Goal: Contribute content

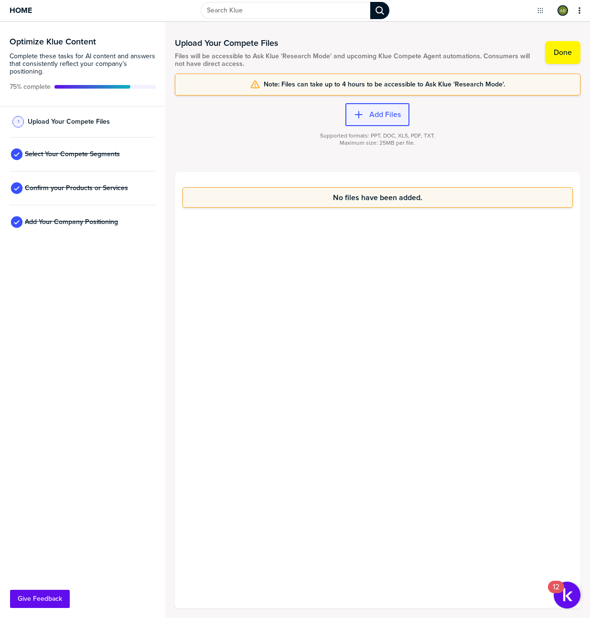
click at [365, 112] on div "button" at bounding box center [367, 115] width 6 height 10
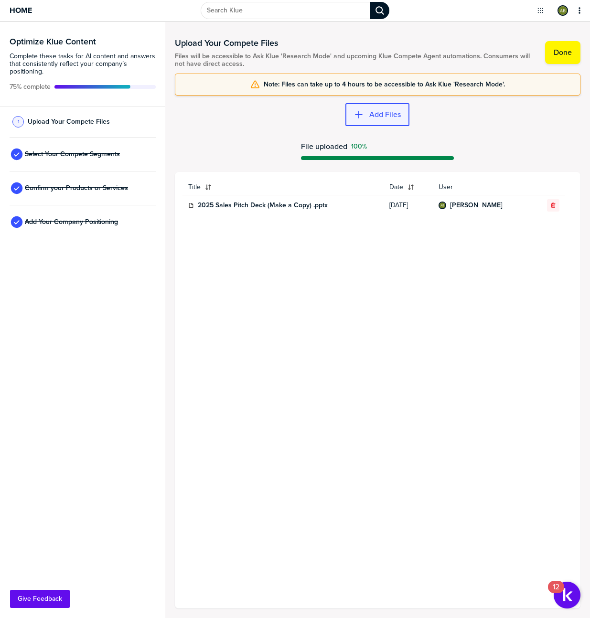
click at [393, 116] on label "Add Files" at bounding box center [385, 115] width 32 height 10
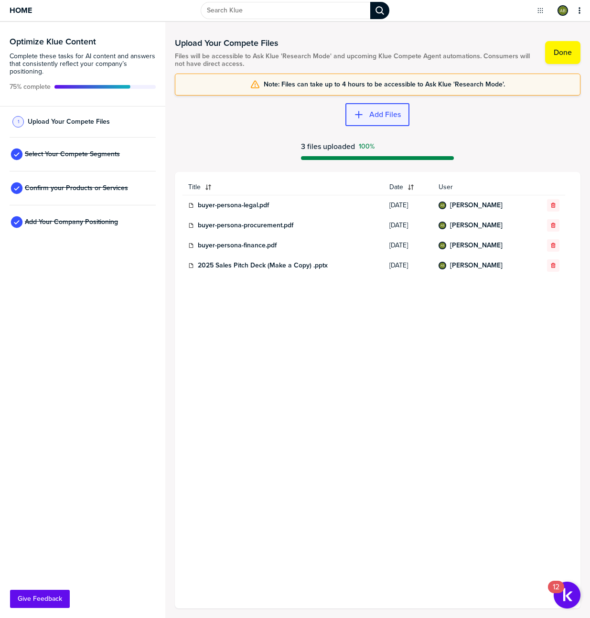
click at [388, 117] on label "Add Files" at bounding box center [385, 115] width 32 height 10
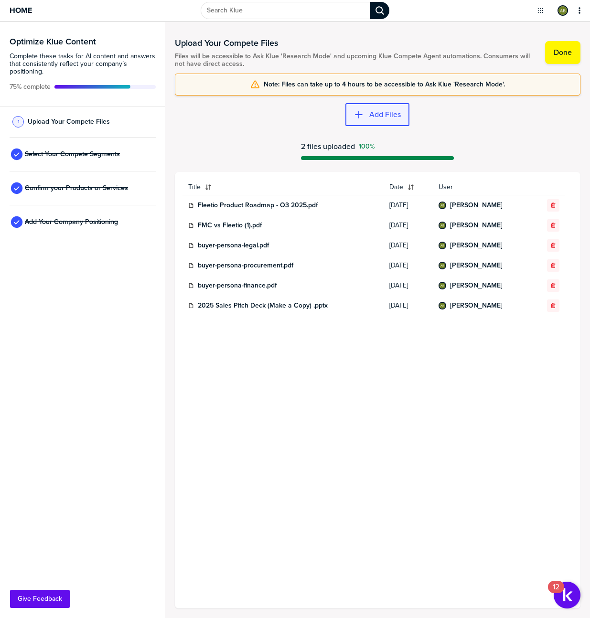
click at [396, 117] on label "Add Files" at bounding box center [385, 115] width 32 height 10
click at [377, 113] on label "Add Files" at bounding box center [385, 115] width 32 height 10
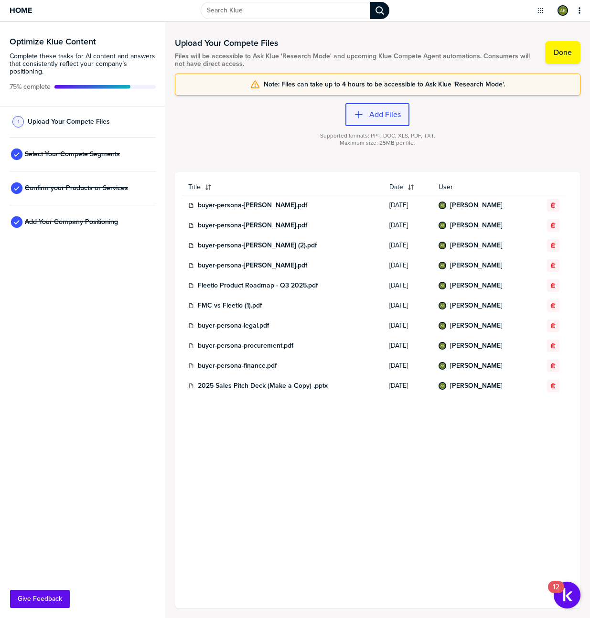
click at [390, 119] on button "Add Files" at bounding box center [377, 114] width 64 height 23
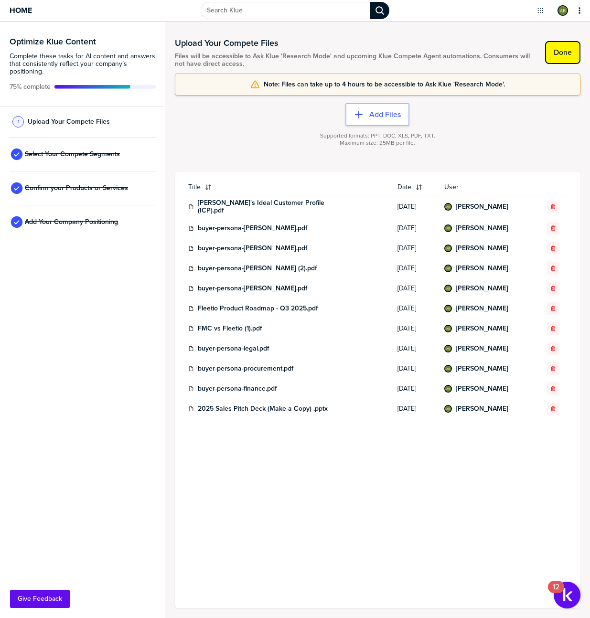
click at [565, 52] on label "Done" at bounding box center [563, 53] width 18 height 10
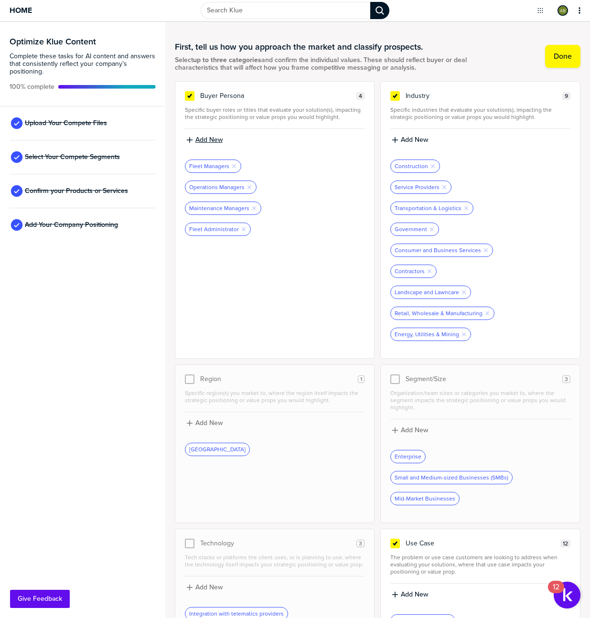
click at [201, 142] on label "Add New" at bounding box center [208, 140] width 27 height 9
click at [245, 143] on input at bounding box center [275, 143] width 180 height 17
type input "IT Manager"
click at [206, 136] on label "Add New" at bounding box center [208, 140] width 27 height 9
click at [216, 143] on input at bounding box center [275, 143] width 180 height 17
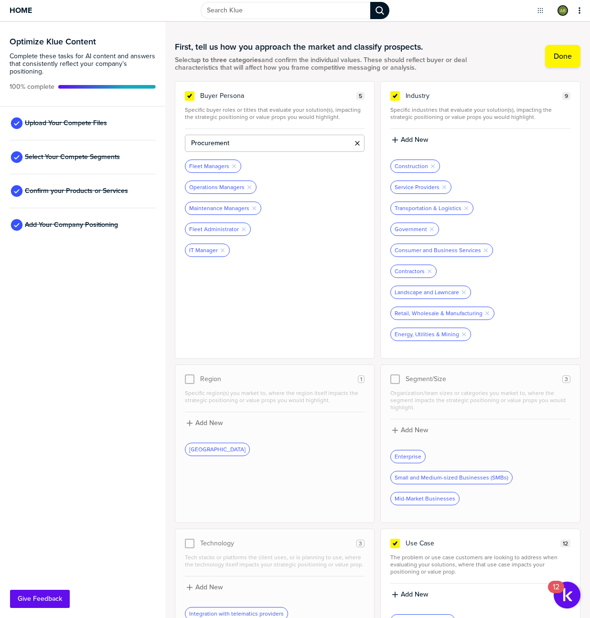
type input "Procurement"
click at [218, 137] on label "Add New" at bounding box center [208, 140] width 27 height 9
click at [223, 146] on input at bounding box center [275, 143] width 180 height 17
type input "Finance"
click at [212, 141] on label "Add New" at bounding box center [208, 140] width 27 height 9
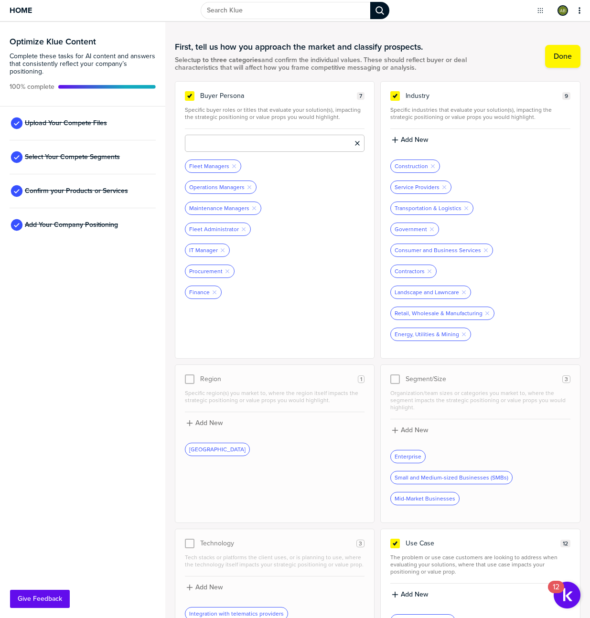
click at [219, 143] on input at bounding box center [275, 143] width 180 height 17
type input "Legal"
click at [557, 55] on label "Done" at bounding box center [563, 57] width 18 height 10
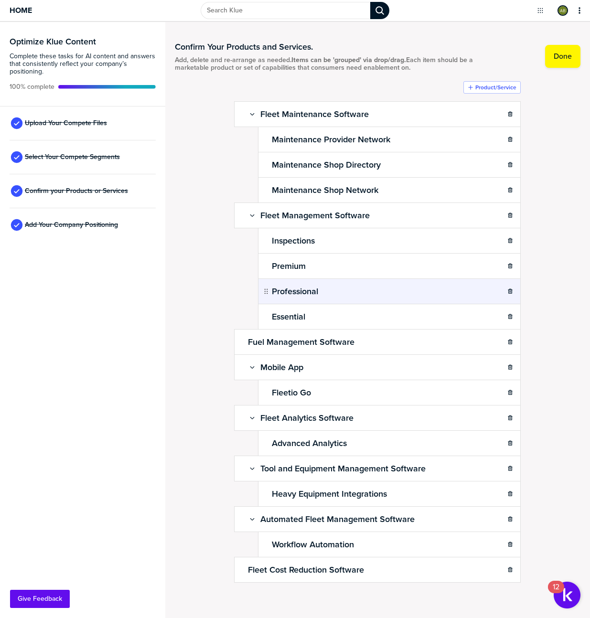
scroll to position [2, 0]
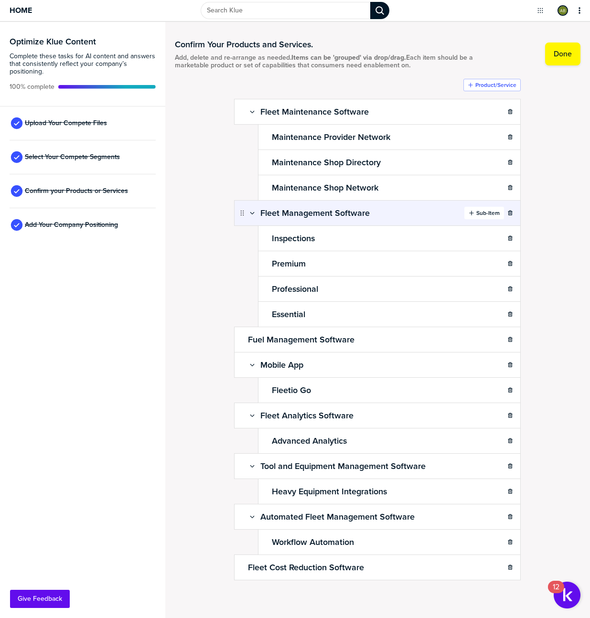
click at [481, 212] on label "Sub-Item" at bounding box center [487, 213] width 23 height 8
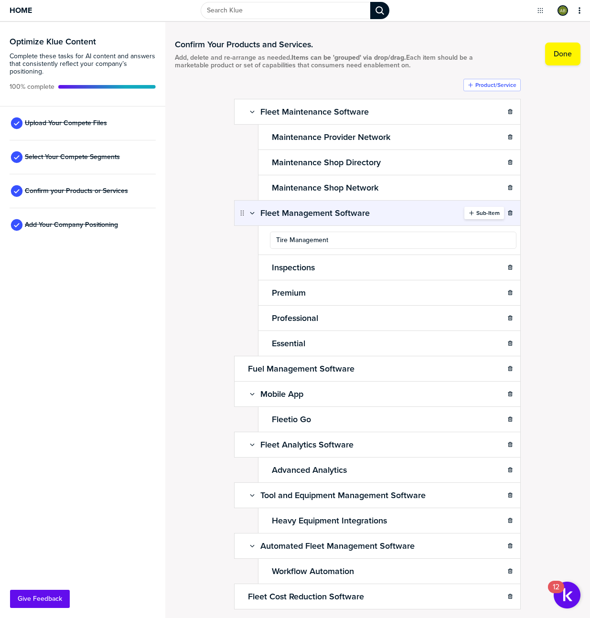
type input "Tire Management"
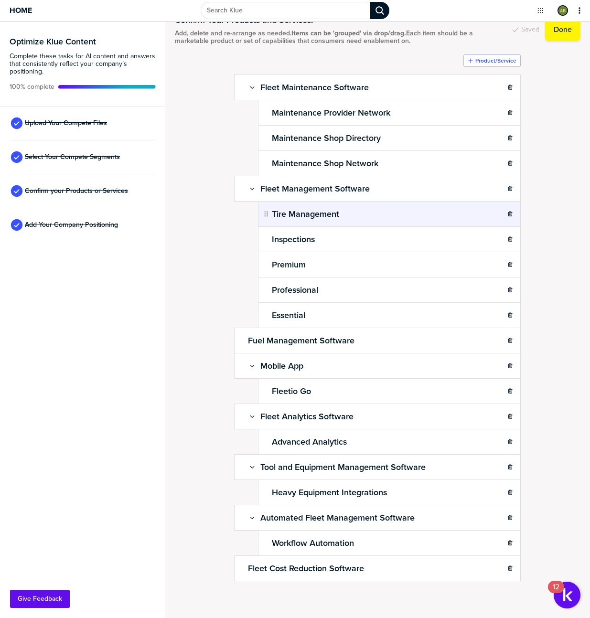
scroll to position [28, 0]
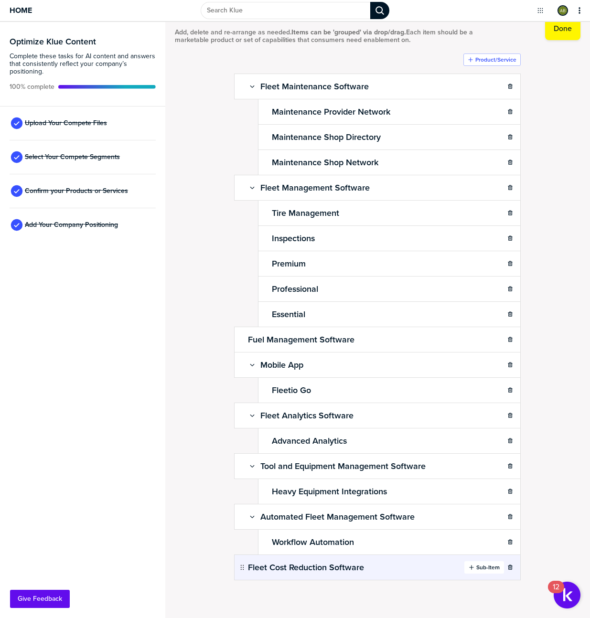
click at [473, 567] on icon "button" at bounding box center [472, 568] width 6 height 6
type input "Warranty Management"
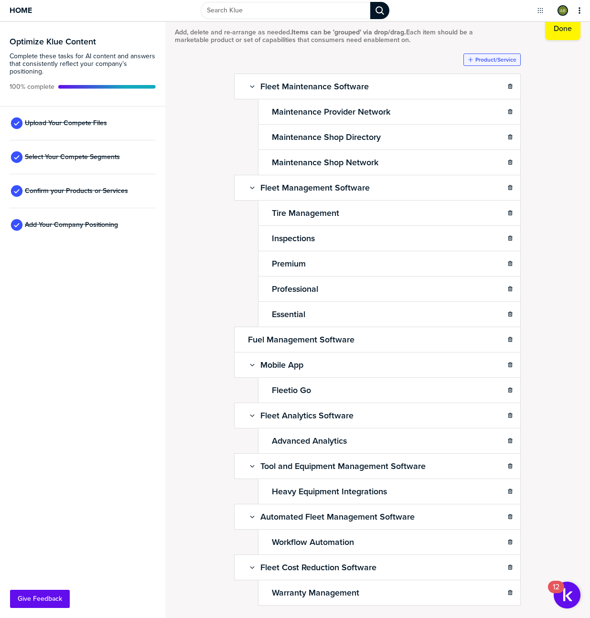
click at [490, 62] on label "Product/Service" at bounding box center [495, 60] width 41 height 8
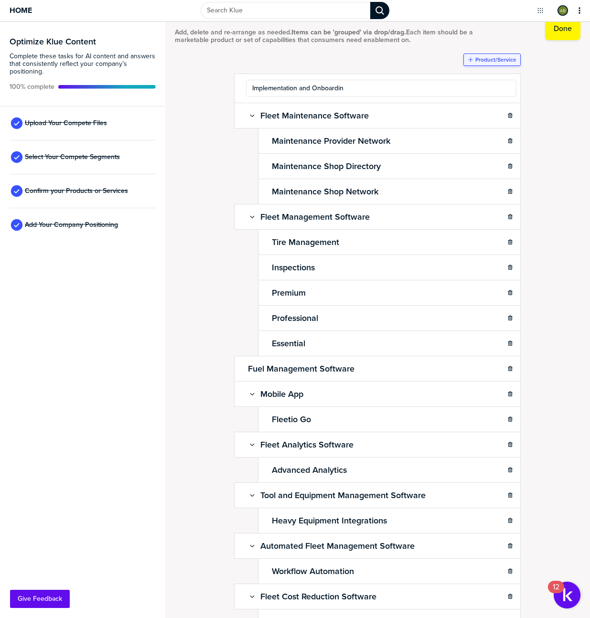
type input "Implementation and Onboarding"
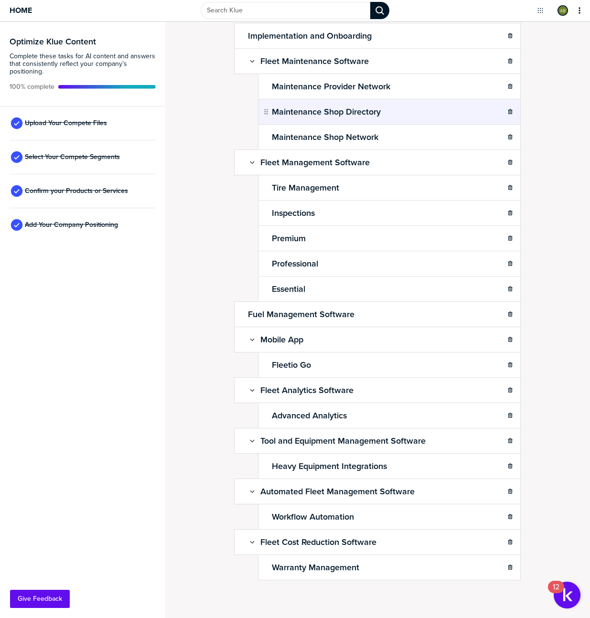
scroll to position [0, 0]
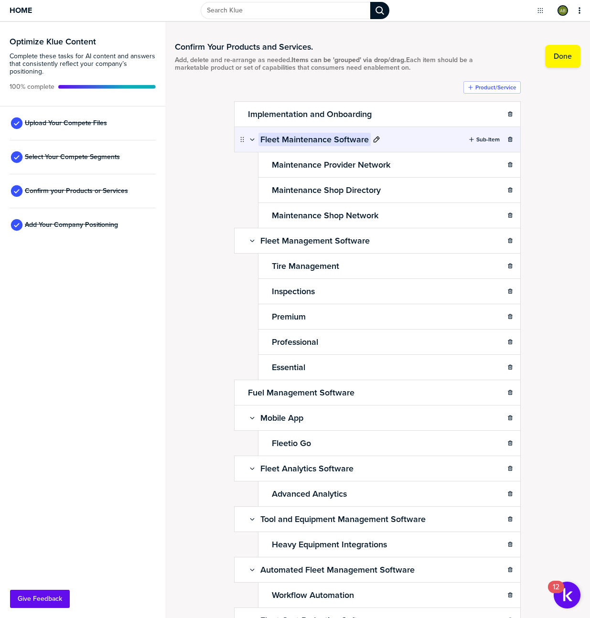
click at [374, 139] on icon at bounding box center [377, 140] width 8 height 8
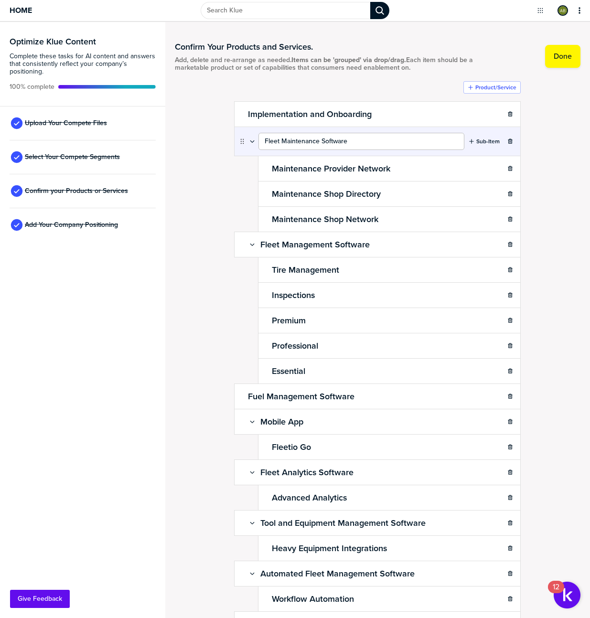
click at [265, 140] on input "Fleet Maintenance Software" at bounding box center [362, 141] width 206 height 17
type input "Outsourced Maintenance Software"
click at [546, 150] on div "Confirm Your Products and Services. Add, delete and re-arrange as needed. Items…" at bounding box center [378, 320] width 406 height 577
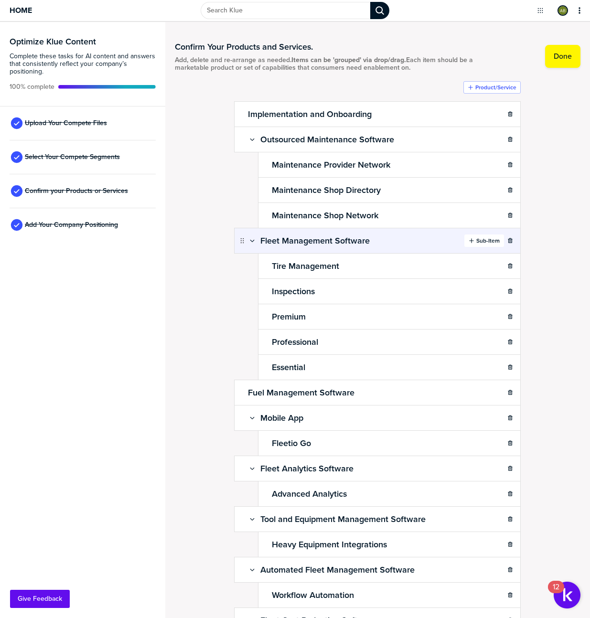
click at [490, 242] on label "Sub-Item" at bounding box center [487, 241] width 23 height 8
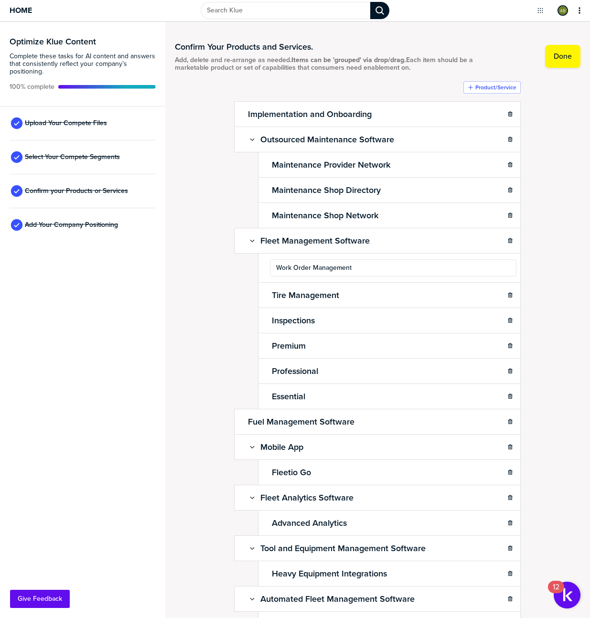
type input "Work Order Management"
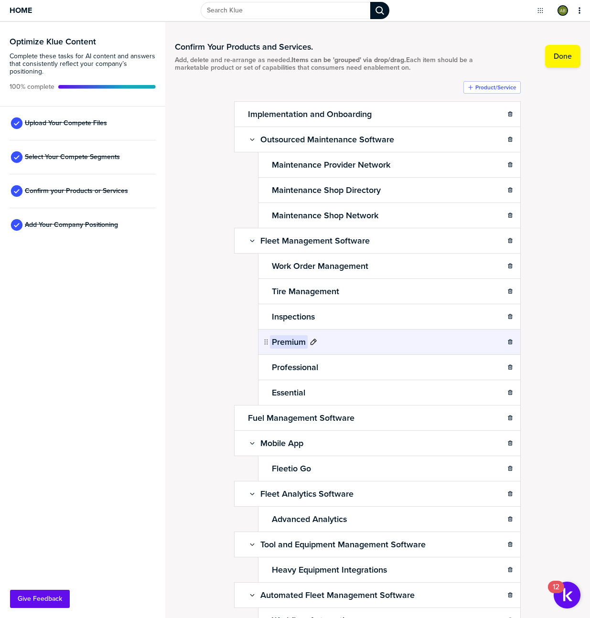
click at [313, 340] on icon at bounding box center [314, 342] width 8 height 8
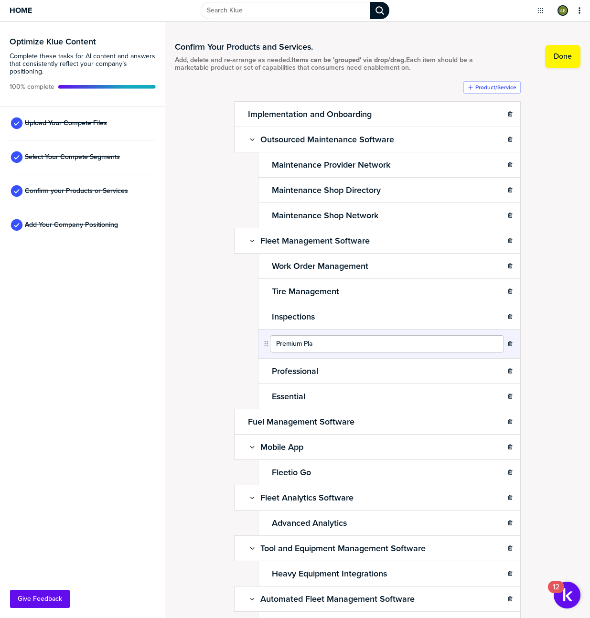
type input "Premium Plan"
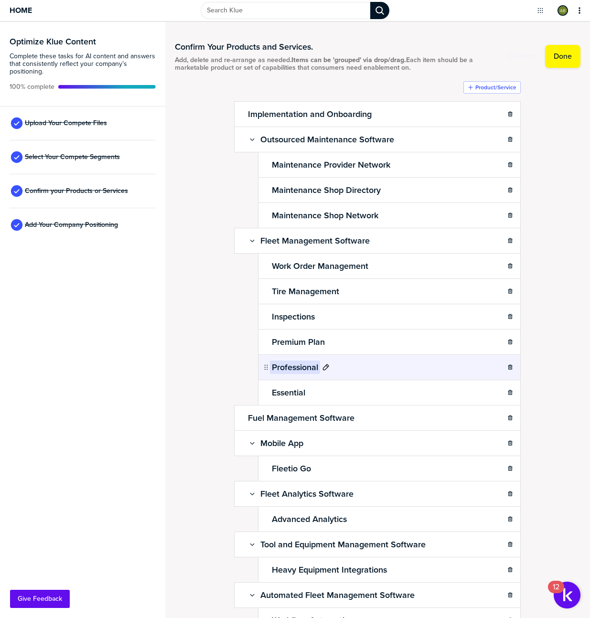
click at [325, 373] on div "Professional" at bounding box center [300, 367] width 60 height 13
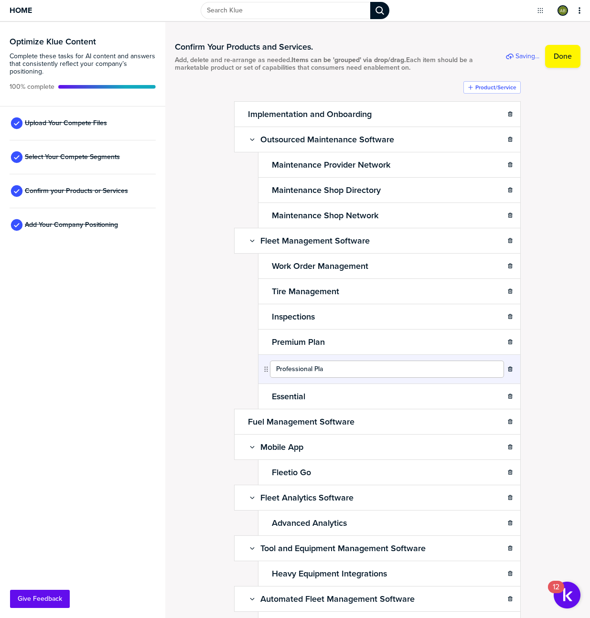
type input "Professional Plan"
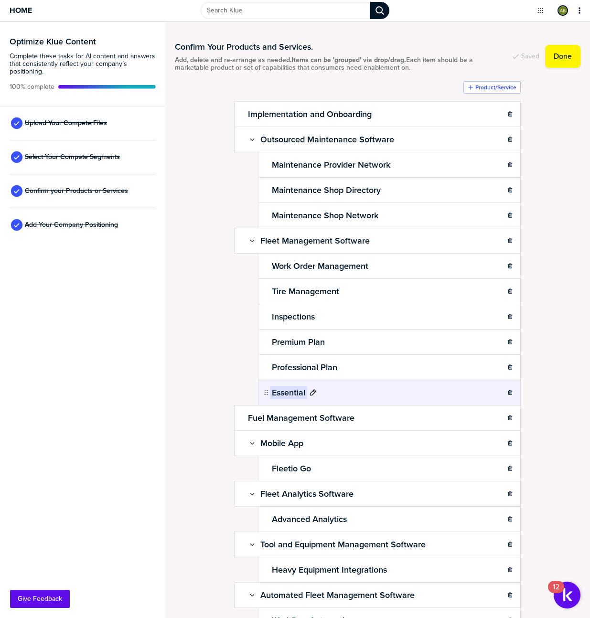
click at [310, 397] on div "Essential" at bounding box center [293, 392] width 47 height 13
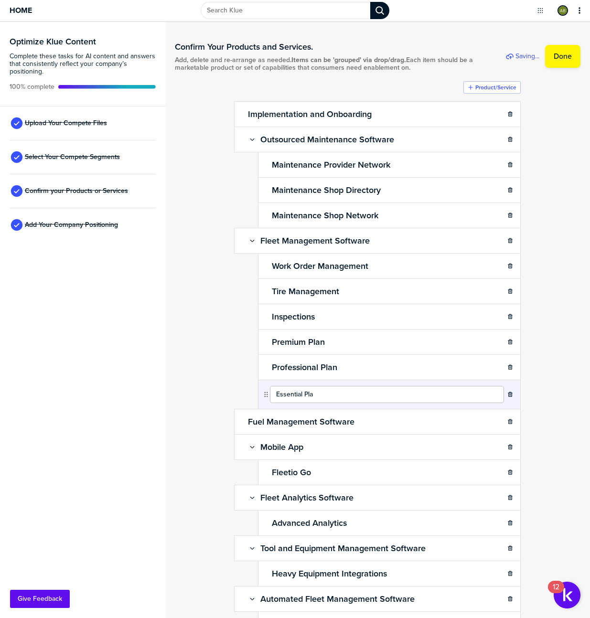
type input "Essential Plan"
click at [566, 333] on div "Confirm Your Products and Services. Add, delete and re-arrange as needed. Items…" at bounding box center [378, 320] width 406 height 577
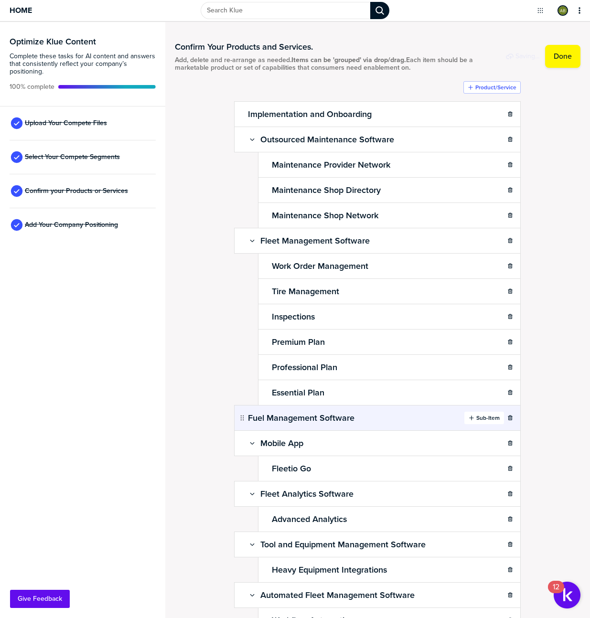
click at [480, 417] on label "Sub-Item" at bounding box center [487, 418] width 23 height 8
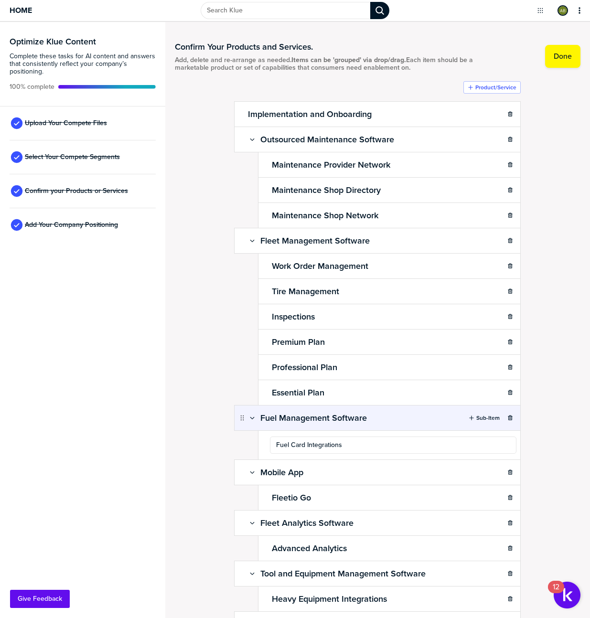
type input "Fuel Card Integrations"
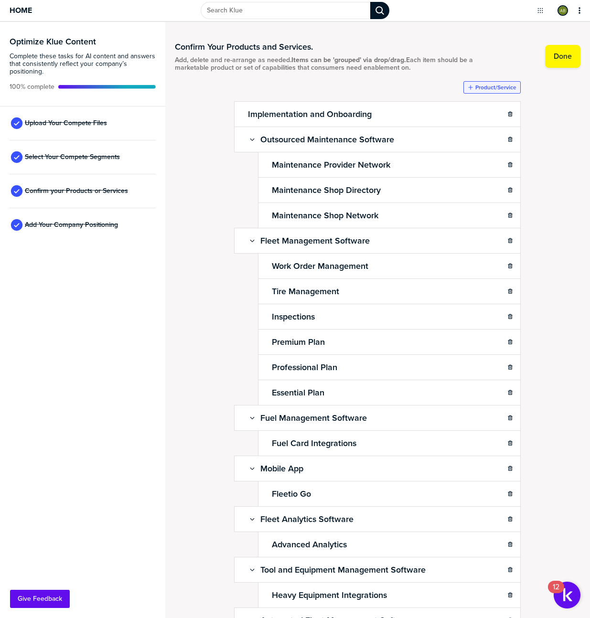
click at [496, 84] on label "Product/Service" at bounding box center [495, 88] width 41 height 8
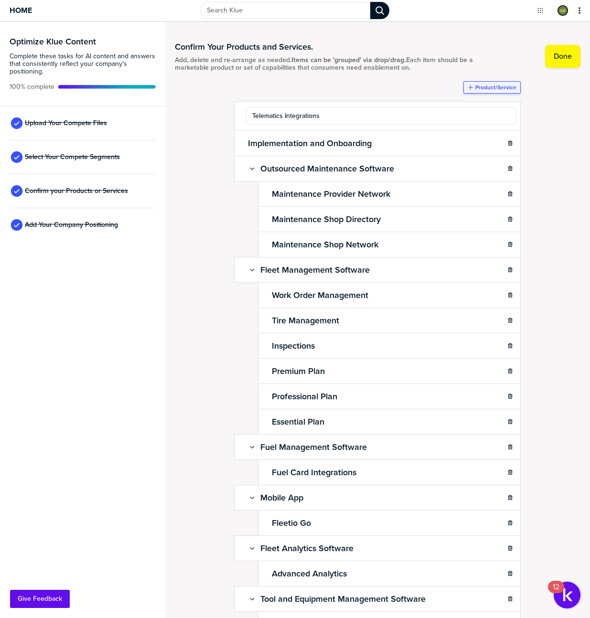
type input "Telematics Integrations"
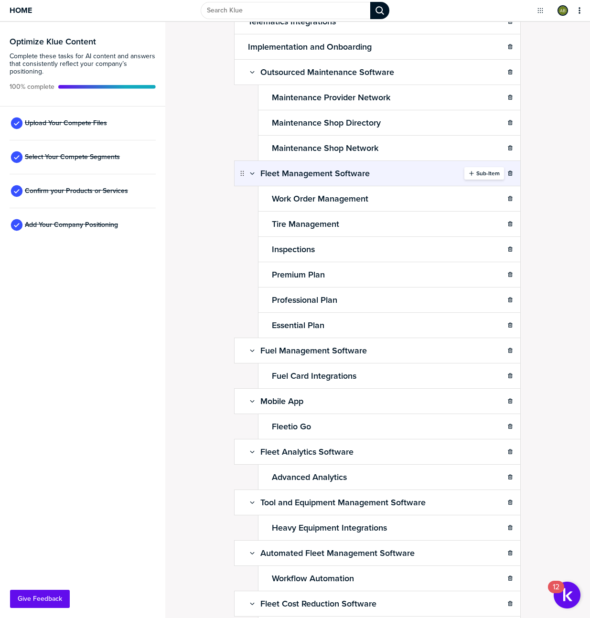
scroll to position [154, 0]
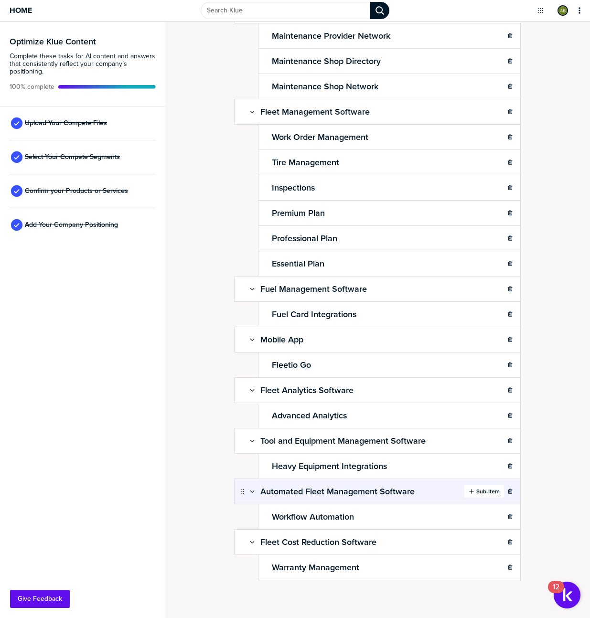
click at [479, 491] on label "Sub-Item" at bounding box center [487, 492] width 23 height 8
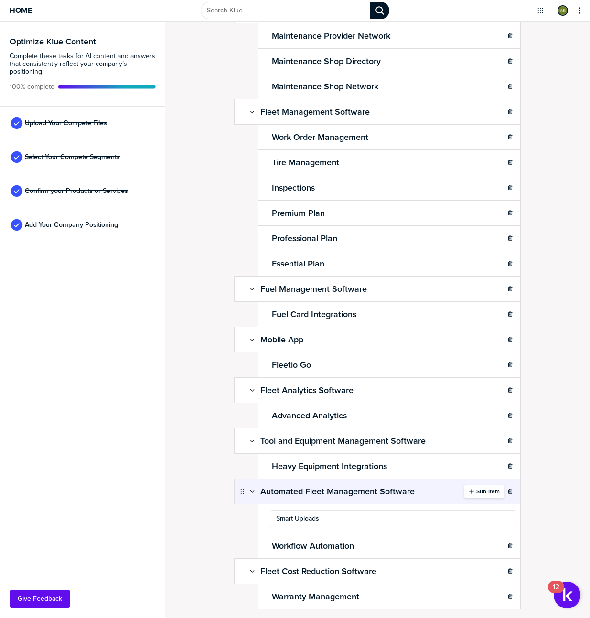
type input "Smart Uploads"
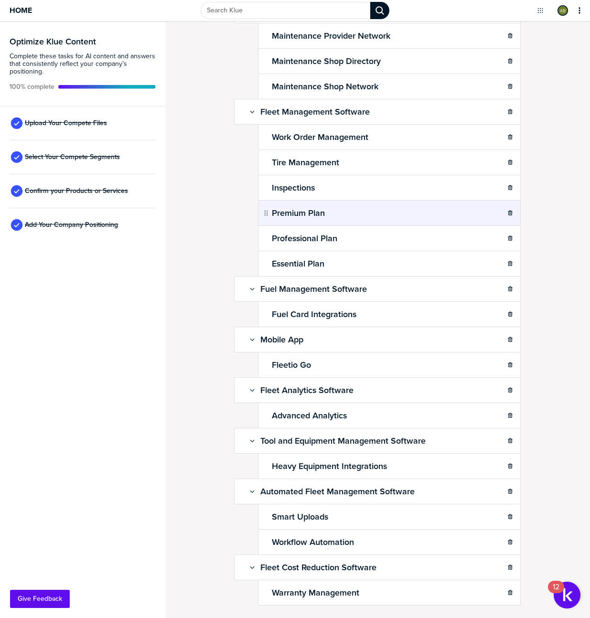
scroll to position [0, 0]
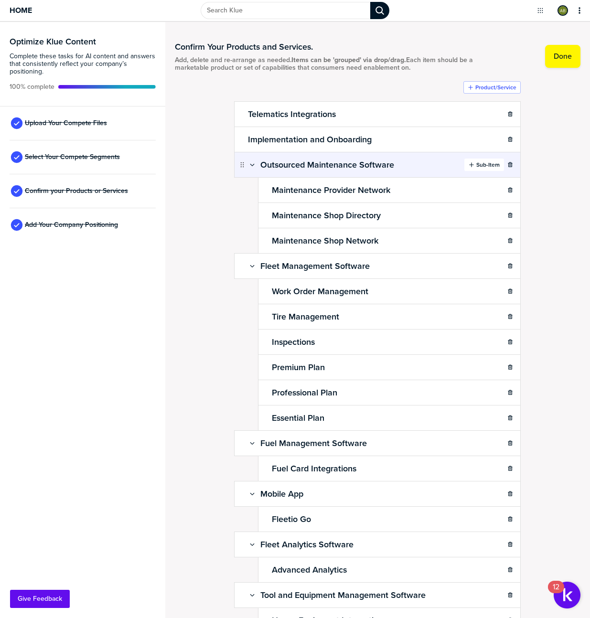
click at [478, 166] on label "Sub-Item" at bounding box center [487, 165] width 23 height 8
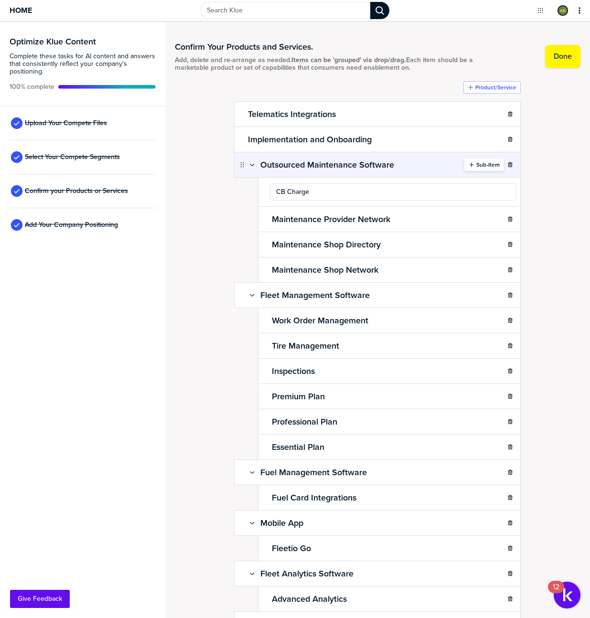
type input "CB Charge"
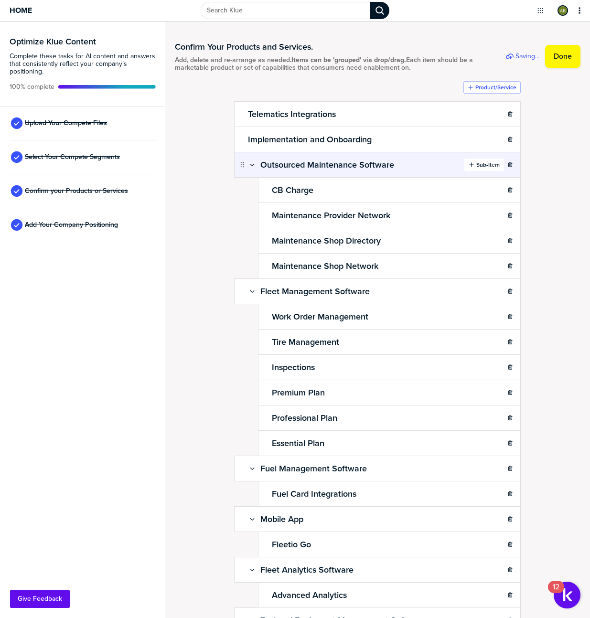
click at [480, 162] on label "Sub-Item" at bounding box center [487, 165] width 23 height 8
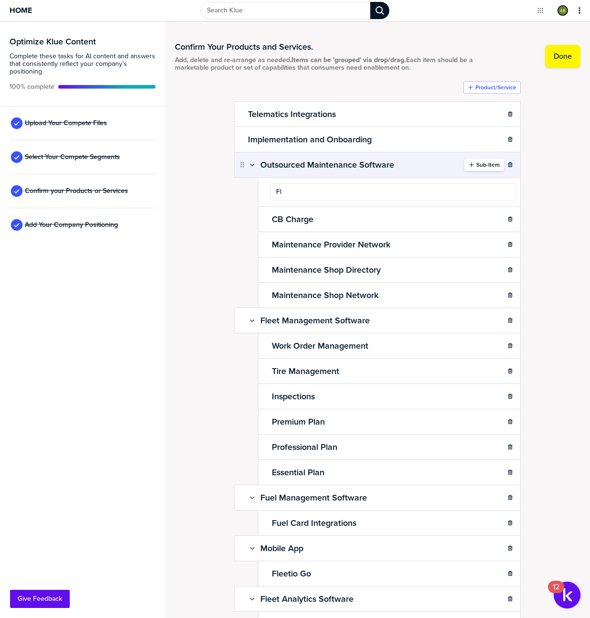
type input "F"
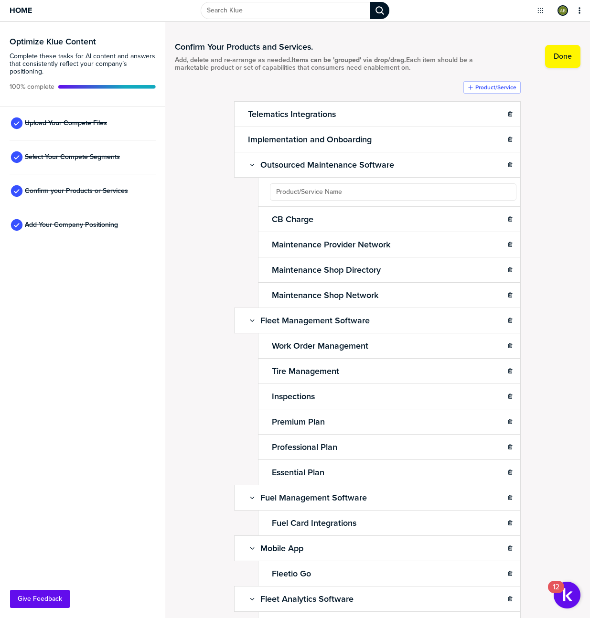
click at [562, 168] on div "Confirm Your Products and Services. Add, delete and re-arrange as needed. Items…" at bounding box center [378, 320] width 406 height 577
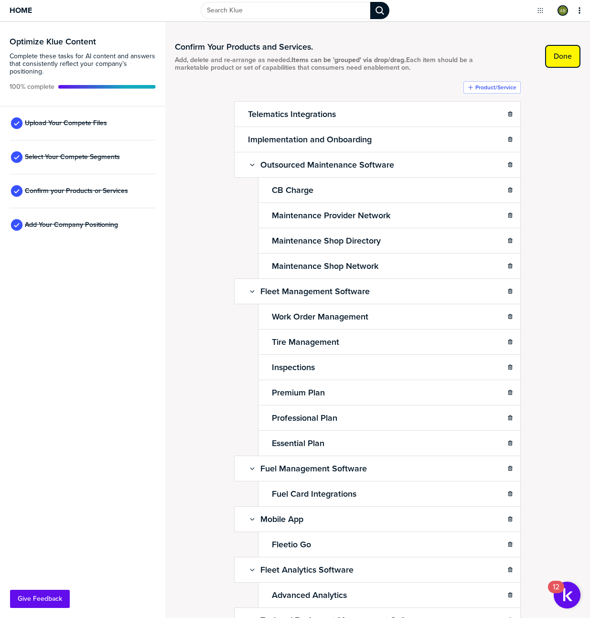
click at [556, 58] on label "Done" at bounding box center [563, 57] width 18 height 10
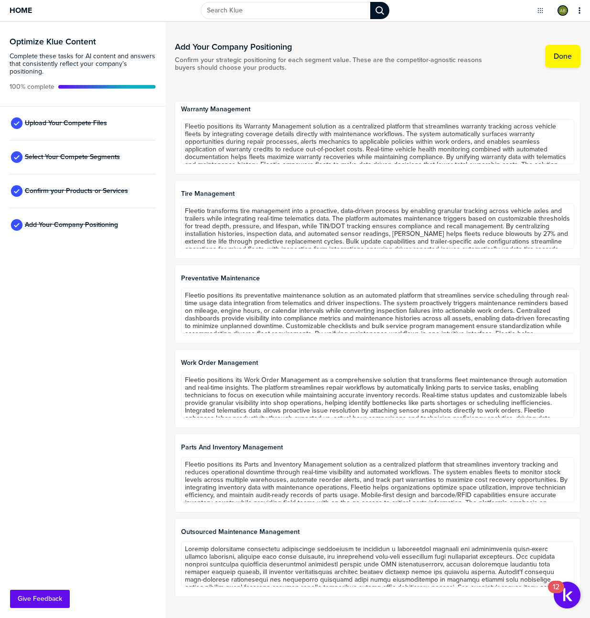
scroll to position [16, 0]
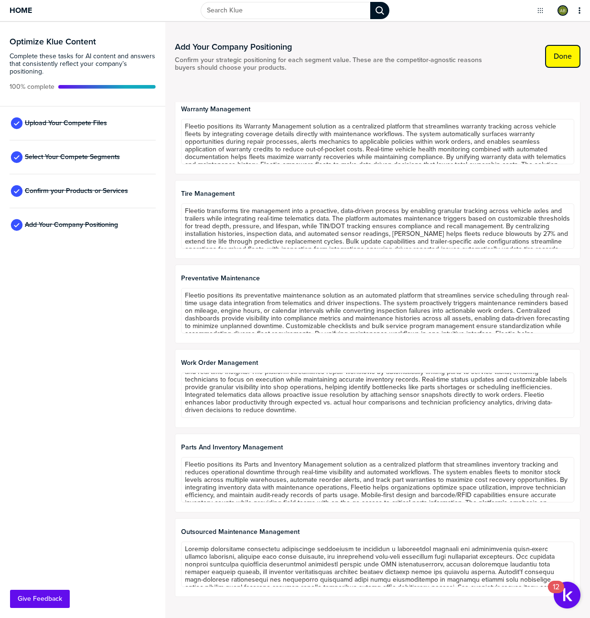
click at [577, 60] on button "Done" at bounding box center [562, 56] width 35 height 23
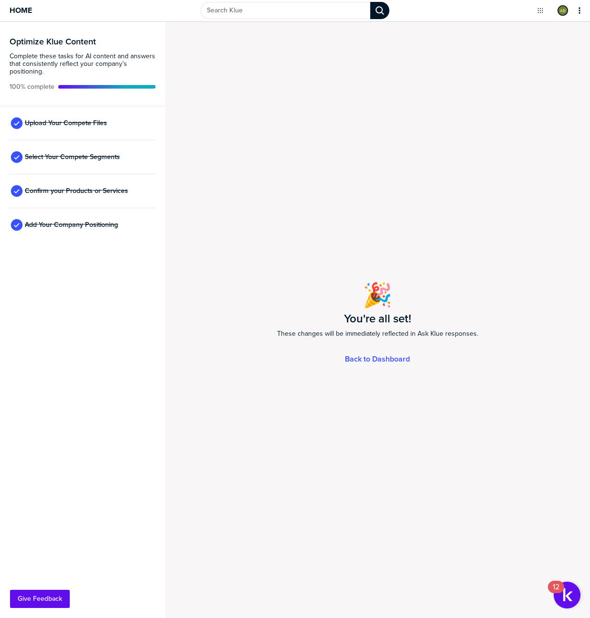
click at [35, 14] on div "Home" at bounding box center [98, 10] width 197 height 21
click at [20, 13] on span "Home" at bounding box center [21, 10] width 22 height 8
